Goal: Task Accomplishment & Management: Use online tool/utility

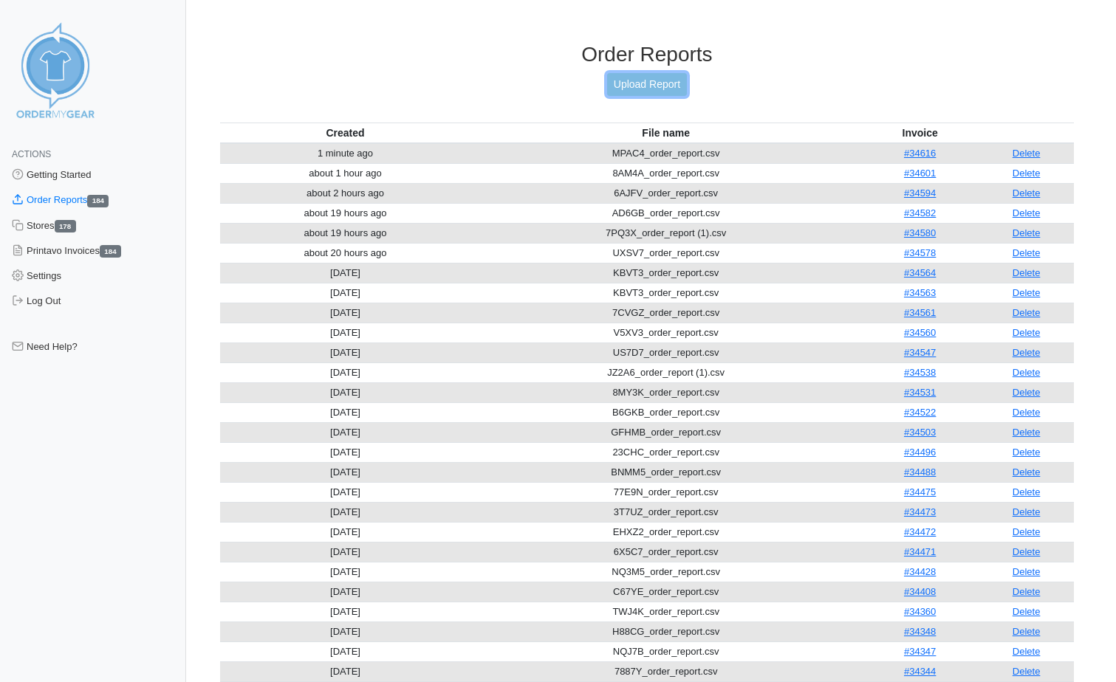
click at [620, 81] on link "Upload Report" at bounding box center [647, 84] width 80 height 23
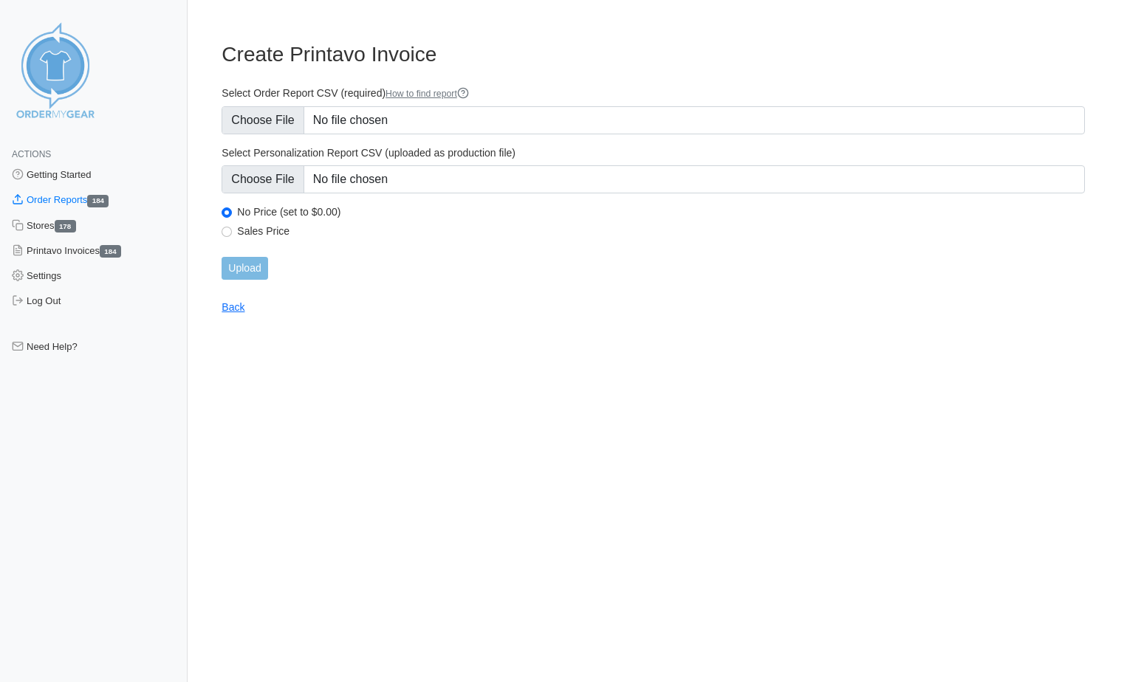
type input "C:\fakepath\UZZR7_order_report.csv"
click at [236, 273] on input "Upload" at bounding box center [245, 268] width 46 height 23
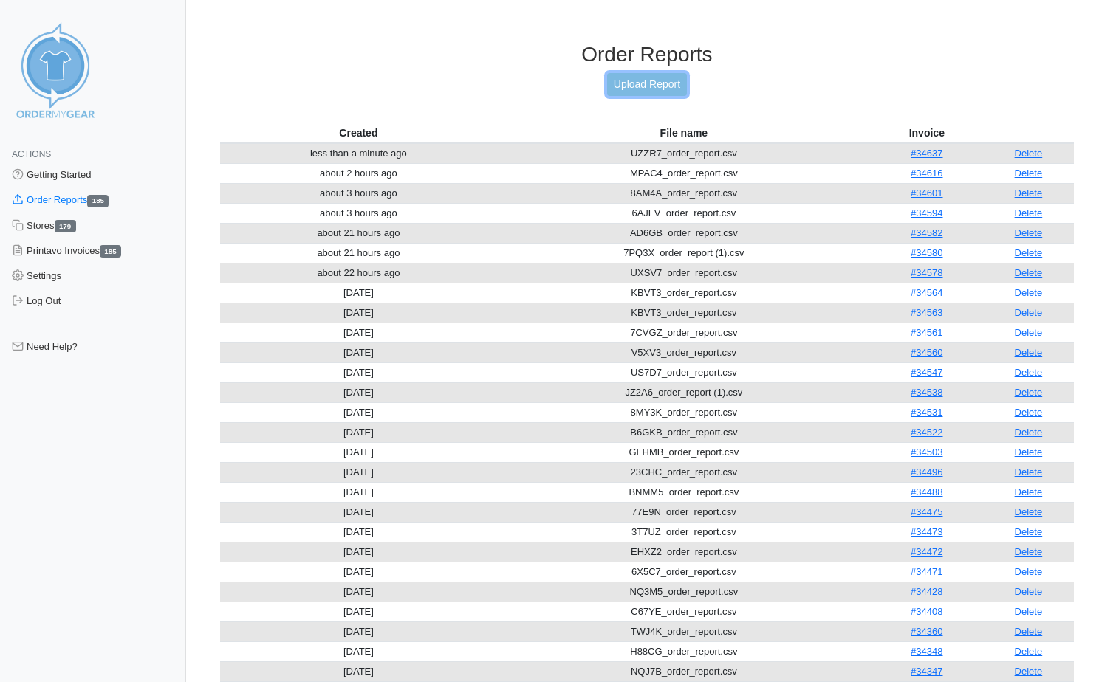
click at [659, 75] on link "Upload Report" at bounding box center [647, 84] width 80 height 23
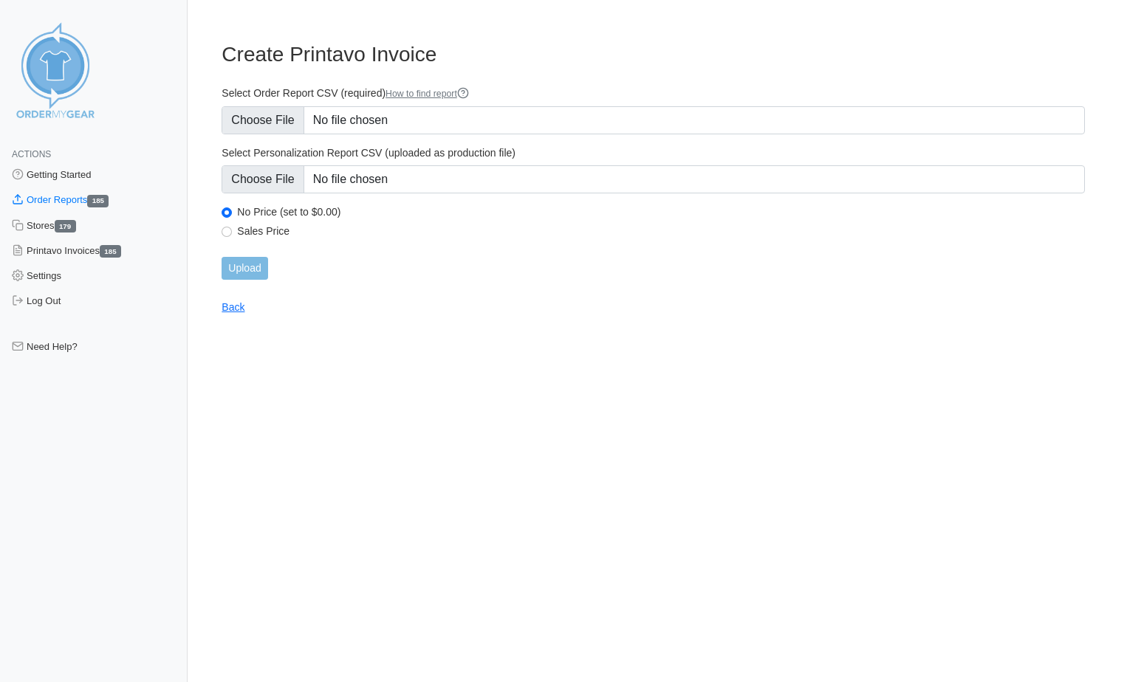
type input "C:\fakepath\UCDY4_order_report.csv"
click at [265, 269] on input "Upload" at bounding box center [245, 268] width 46 height 23
